Goal: Information Seeking & Learning: Check status

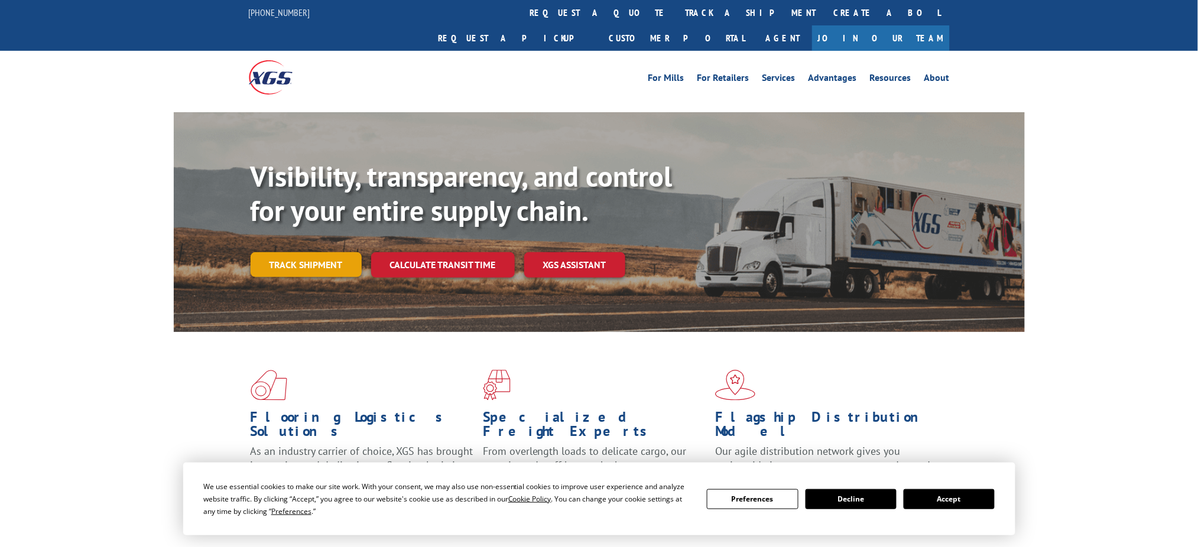
click at [332, 252] on link "Track shipment" at bounding box center [306, 264] width 111 height 25
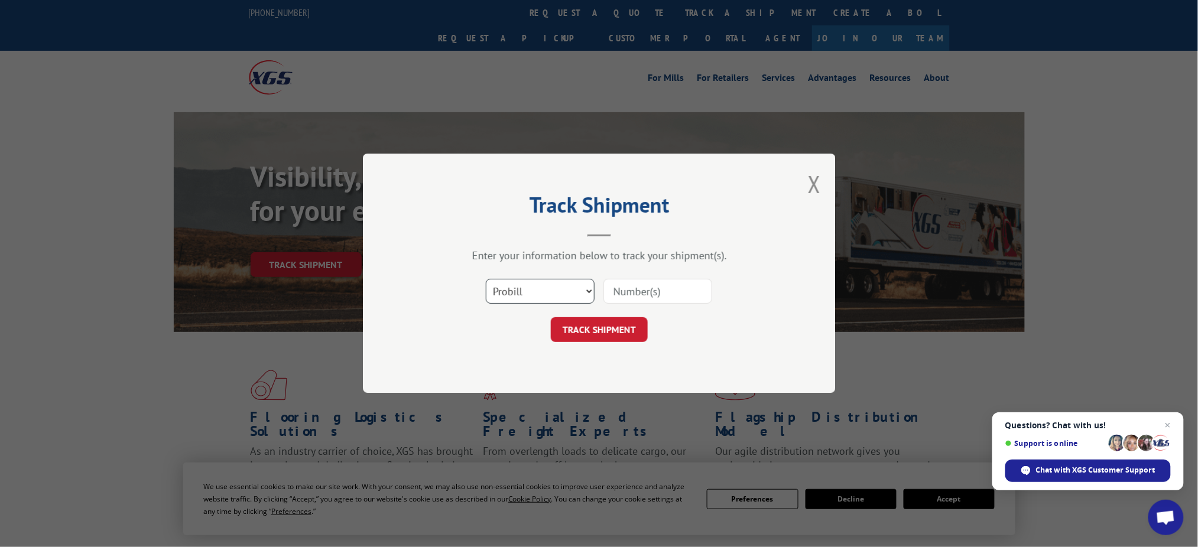
click at [585, 287] on select "Select category... Probill BOL PO" at bounding box center [540, 292] width 109 height 25
select select "bol"
click at [486, 280] on select "Select category... Probill BOL PO" at bounding box center [540, 292] width 109 height 25
click at [612, 293] on input at bounding box center [658, 292] width 109 height 25
paste input "5509660"
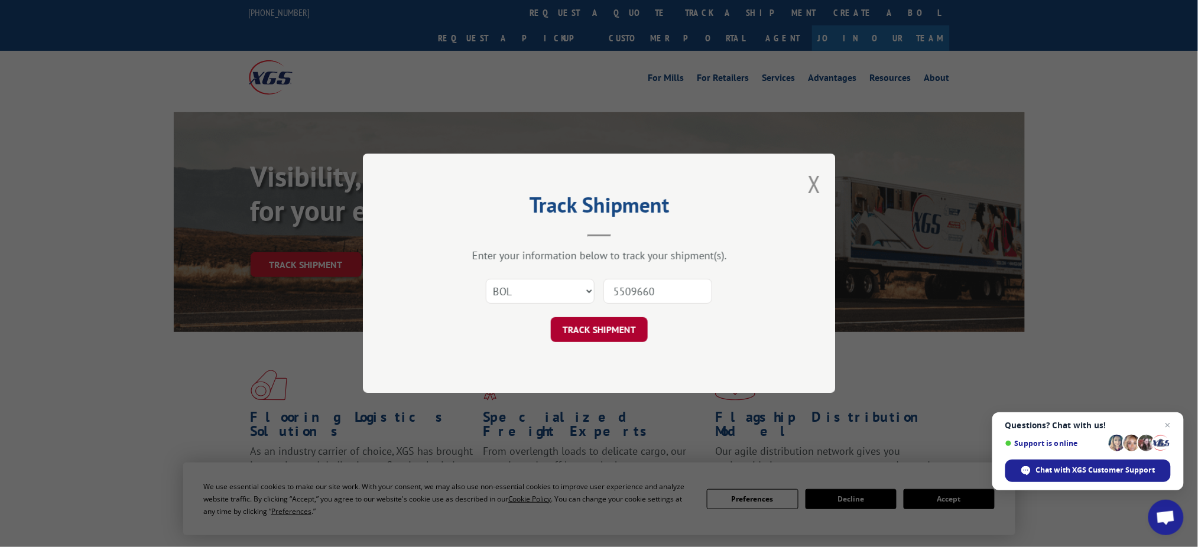
type input "5509660"
click at [629, 323] on button "TRACK SHIPMENT" at bounding box center [599, 330] width 97 height 25
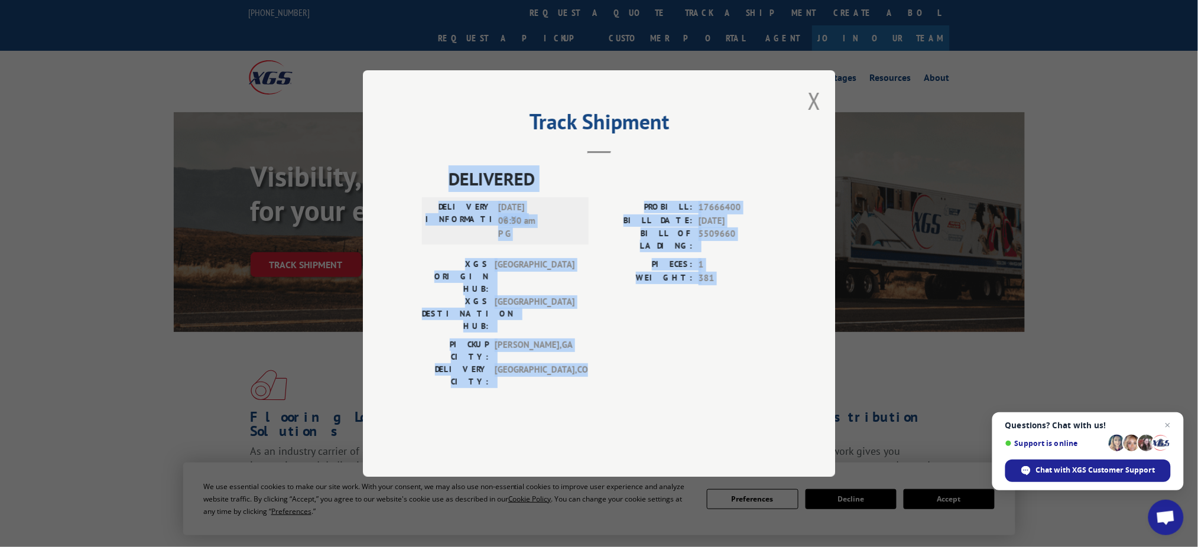
drag, startPoint x: 452, startPoint y: 212, endPoint x: 615, endPoint y: 370, distance: 227.4
click at [615, 370] on div "DELIVERED DELIVERY INFORMATION: [DATE] 06:30 am P G PROBILL: 17666400 BILL DATE…" at bounding box center [599, 296] width 355 height 261
copy div "DELIVERED DELIVERY INFORMATION: [DATE] 06:30 am P G PROBILL: 17666400 BILL DATE…"
drag, startPoint x: 816, startPoint y: 131, endPoint x: 816, endPoint y: 117, distance: 14.2
click at [816, 116] on button "Close modal" at bounding box center [814, 100] width 13 height 31
